Goal: Browse casually: Explore the website without a specific task or goal

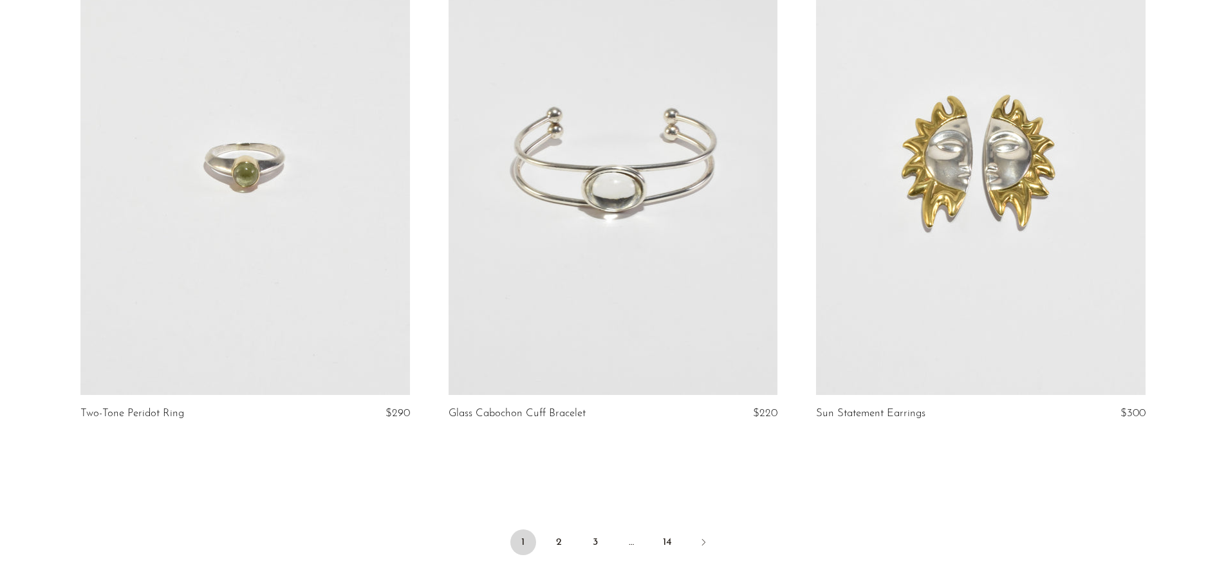
scroll to position [5984, 0]
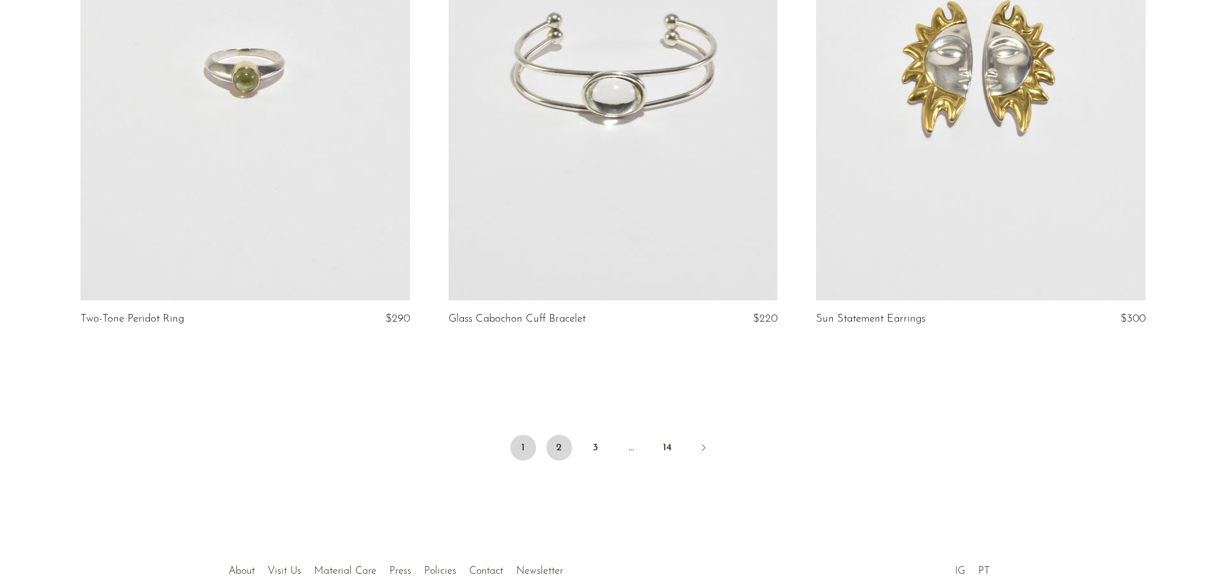
click at [566, 439] on link "2" at bounding box center [559, 448] width 26 height 26
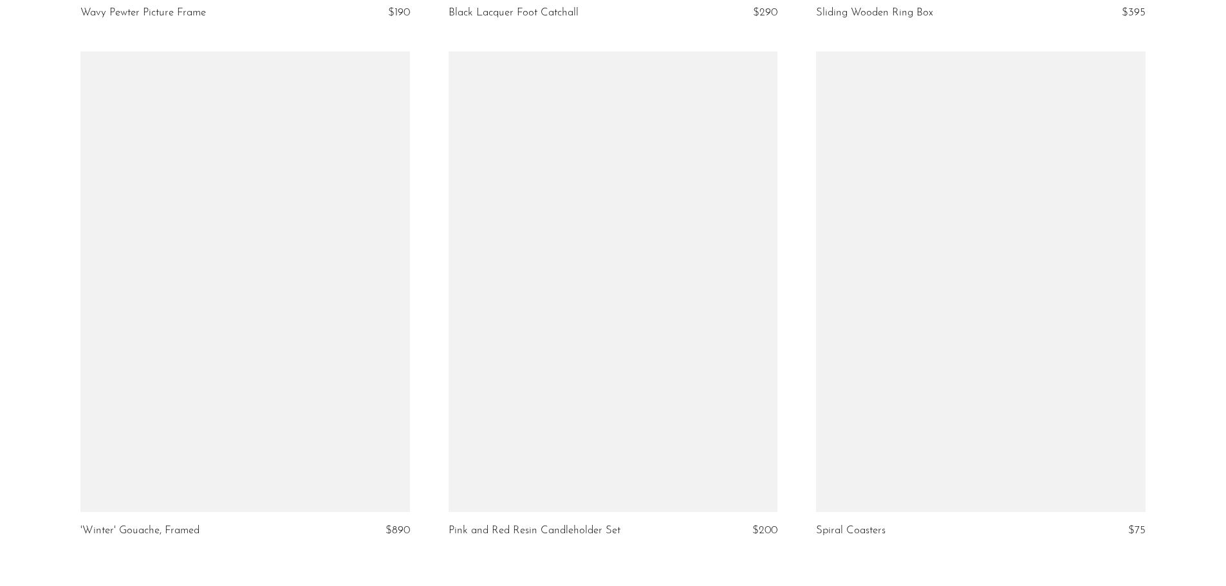
scroll to position [5855, 0]
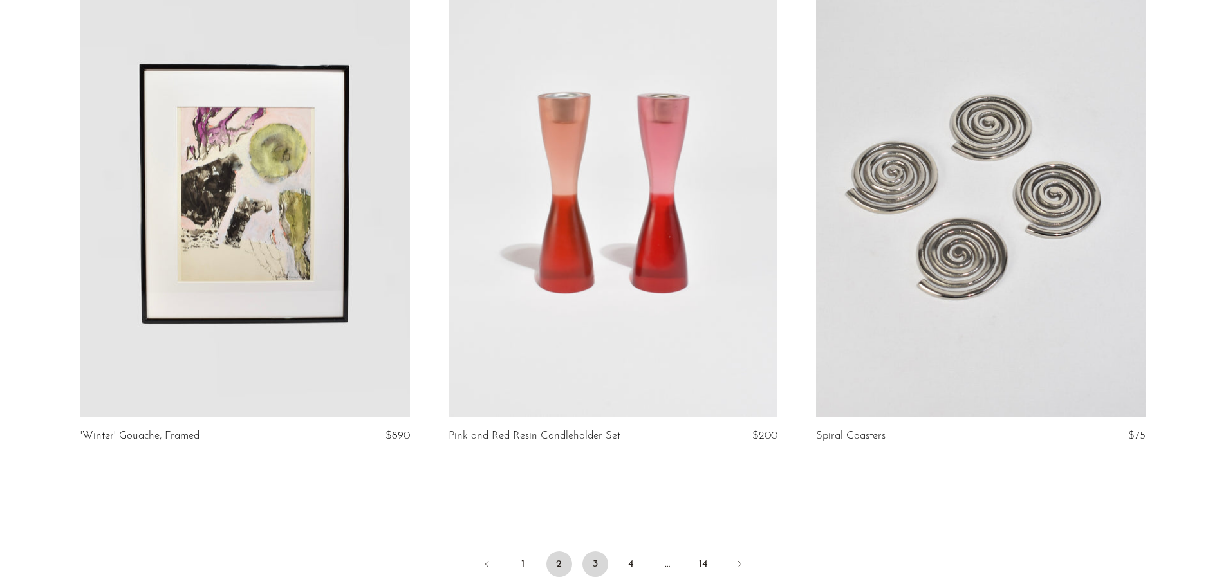
click at [585, 563] on link "3" at bounding box center [595, 564] width 26 height 26
